Goal: Navigation & Orientation: Find specific page/section

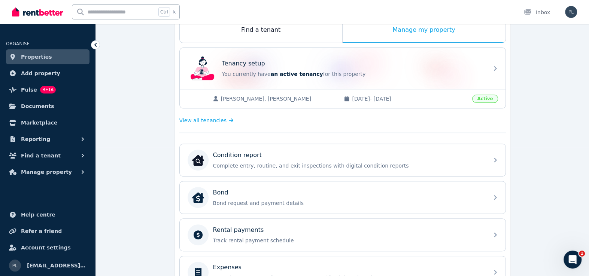
scroll to position [150, 0]
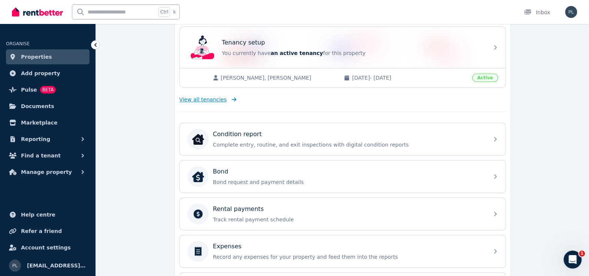
click at [212, 100] on span "View all tenancies" at bounding box center [202, 99] width 47 height 7
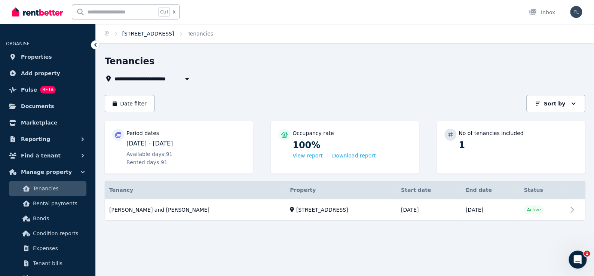
click at [136, 36] on link "[STREET_ADDRESS]" at bounding box center [148, 34] width 52 height 6
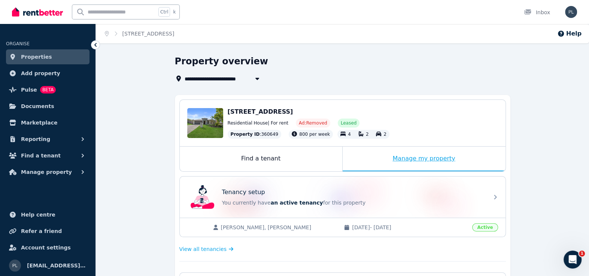
click at [381, 167] on div "Manage my property" at bounding box center [423, 159] width 163 height 25
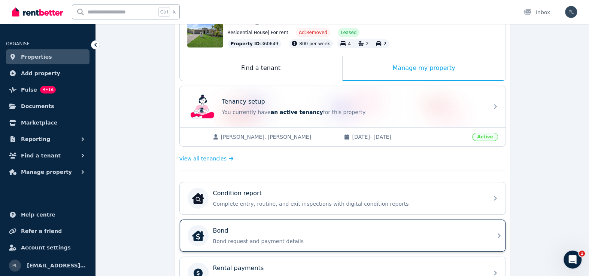
scroll to position [75, 0]
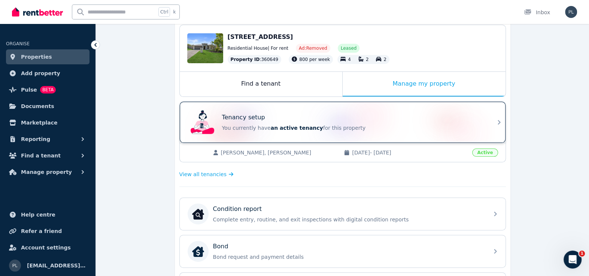
click at [459, 134] on div "Tenancy setup You currently have an active tenancy for this property" at bounding box center [335, 122] width 296 height 30
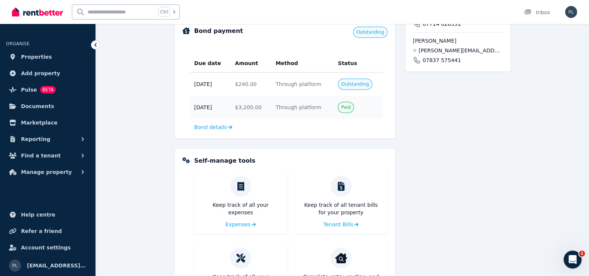
scroll to position [421, 0]
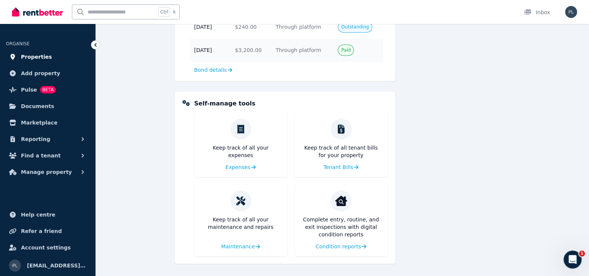
click at [45, 53] on link "Properties" at bounding box center [47, 56] width 83 height 15
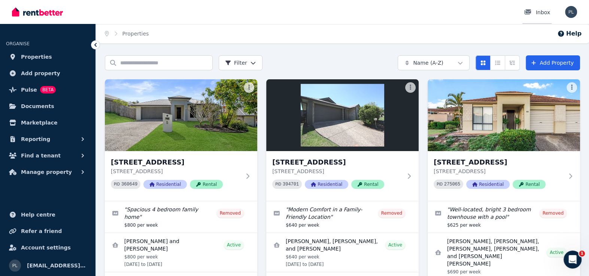
click at [535, 12] on div at bounding box center [529, 12] width 12 height 7
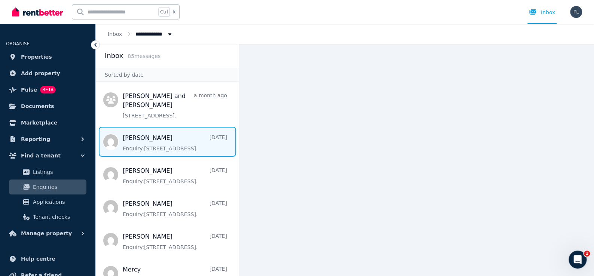
click at [140, 137] on span "Message list" at bounding box center [167, 142] width 143 height 30
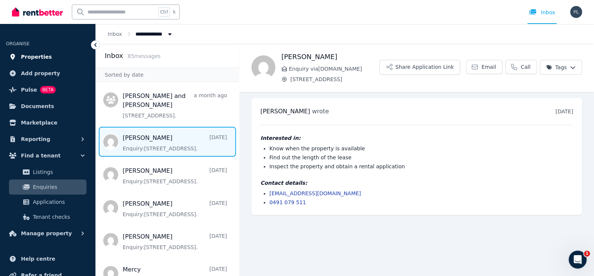
click at [39, 53] on span "Properties" at bounding box center [36, 56] width 31 height 9
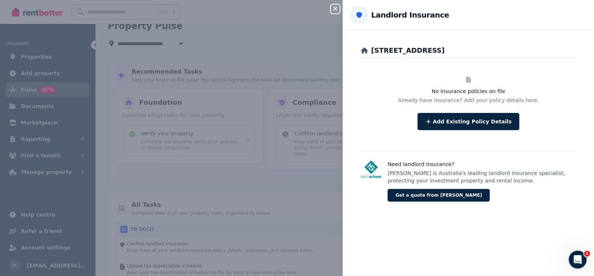
click at [337, 10] on icon "button" at bounding box center [335, 9] width 9 height 6
